Goal: Book appointment/travel/reservation

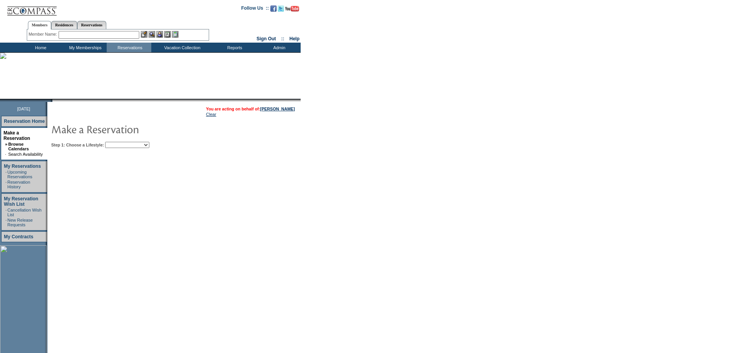
drag, startPoint x: 149, startPoint y: 140, endPoint x: 149, endPoint y: 145, distance: 5.4
click at [149, 143] on td "Step 1: Choose a Lifestyle: Beach Leisure Metropolitan Mountain OIAL for Advent…" at bounding box center [197, 143] width 297 height 9
click at [149, 145] on select "Beach Leisure Metropolitan Mountain OIAL for Adventure OIAL for Couples OIAL fo…" at bounding box center [127, 145] width 44 height 6
select select "Metropolitan"
click at [118, 143] on select "Beach Leisure Metropolitan Mountain OIAL for Adventure OIAL for Couples OIAL fo…" at bounding box center [127, 145] width 44 height 6
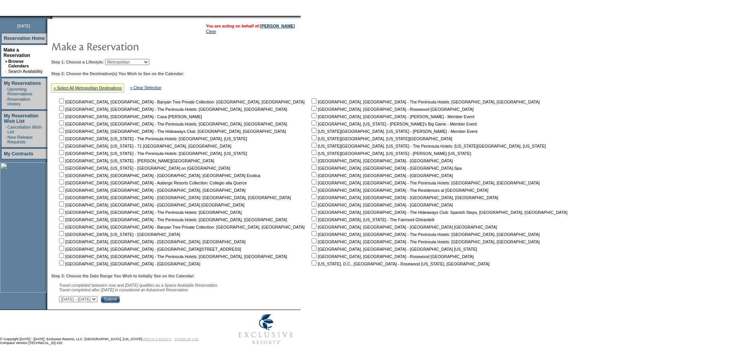
scroll to position [95, 0]
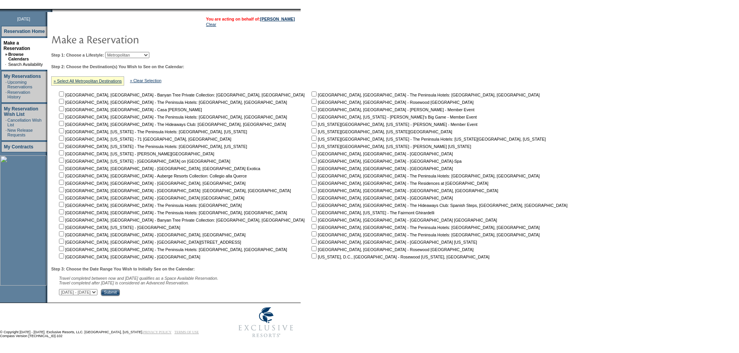
click at [310, 192] on td "[GEOGRAPHIC_DATA], [GEOGRAPHIC_DATA] - The Peninsula Hotels: [GEOGRAPHIC_DATA],…" at bounding box center [441, 175] width 262 height 170
click at [311, 195] on input "checkbox" at bounding box center [313, 197] width 5 height 5
checkbox input "true"
click at [311, 202] on input "checkbox" at bounding box center [313, 204] width 5 height 5
checkbox input "true"
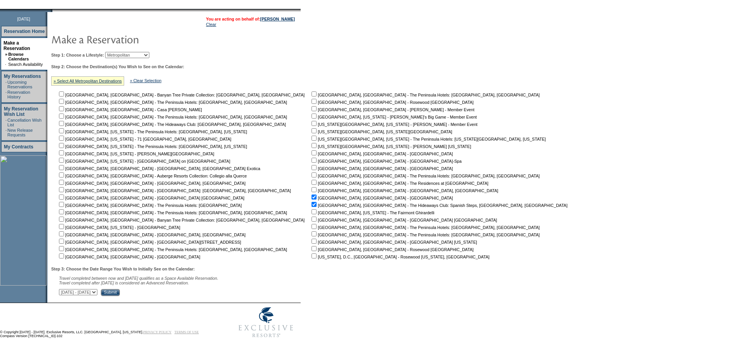
click at [97, 292] on select "[DATE] - [DATE] [DATE] - [DATE] [DATE] - [DATE] [DATE] - [DATE] [DATE] - [DATE]…" at bounding box center [78, 292] width 38 height 6
select select "[DATE]|[DATE]"
click at [63, 289] on select "[DATE] - [DATE] [DATE] - [DATE] [DATE] - [DATE] [DATE] - [DATE] [DATE] - [DATE]…" at bounding box center [78, 292] width 38 height 6
click at [120, 290] on input "Submit" at bounding box center [110, 292] width 19 height 7
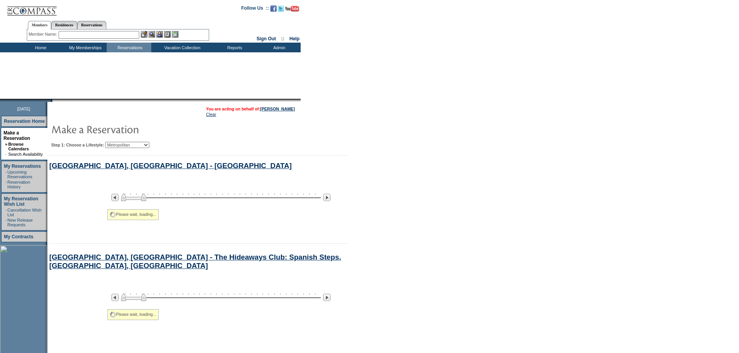
select select "Metropolitan"
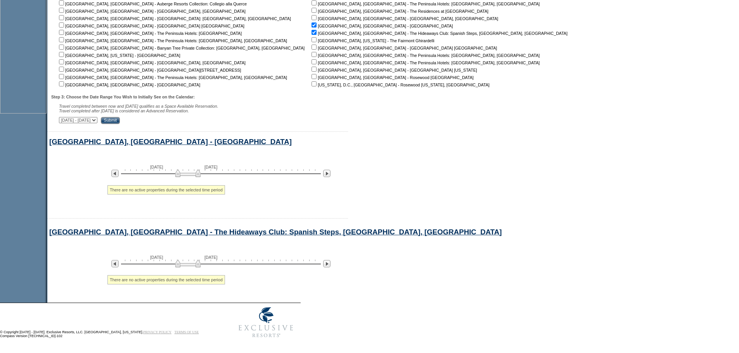
scroll to position [277, 0]
click at [119, 170] on img at bounding box center [114, 173] width 7 height 7
click at [119, 168] on img at bounding box center [114, 171] width 7 height 7
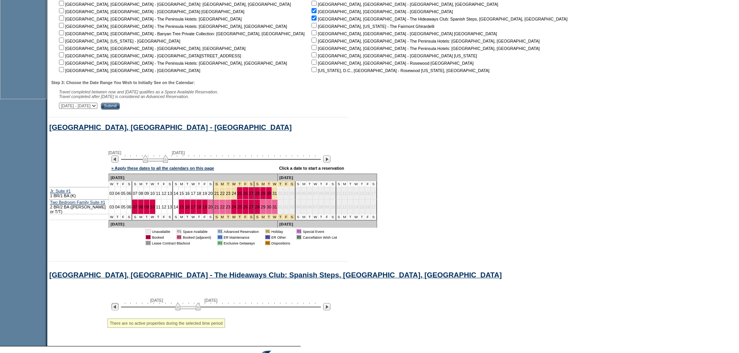
click at [119, 311] on img at bounding box center [114, 306] width 7 height 7
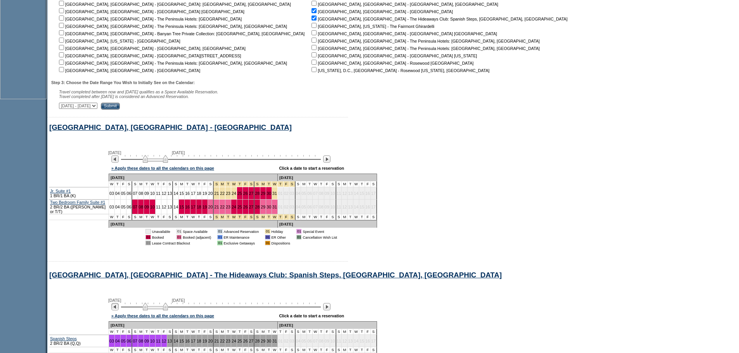
click at [119, 311] on img at bounding box center [114, 306] width 7 height 7
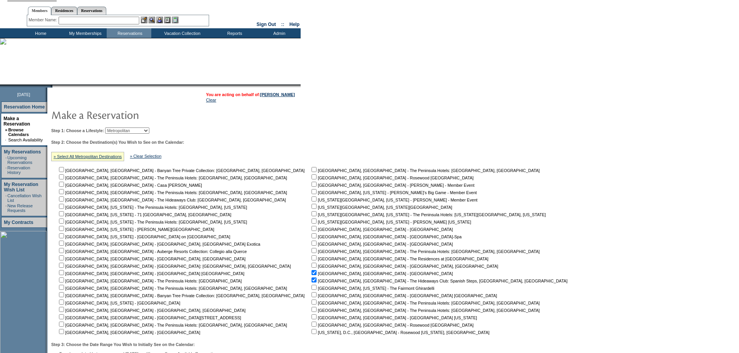
scroll to position [0, 0]
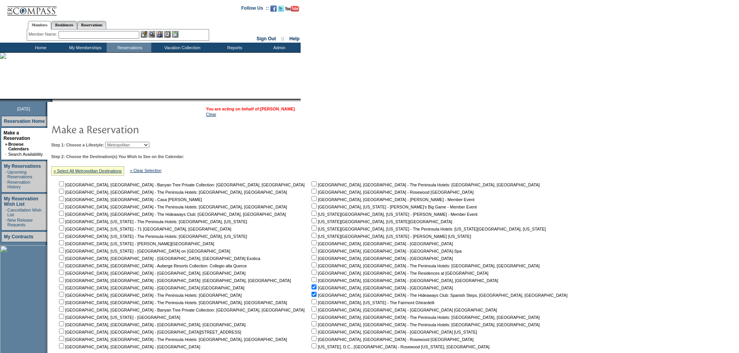
click at [279, 109] on link "[PERSON_NAME]" at bounding box center [277, 109] width 35 height 5
